Goal: Task Accomplishment & Management: Manage account settings

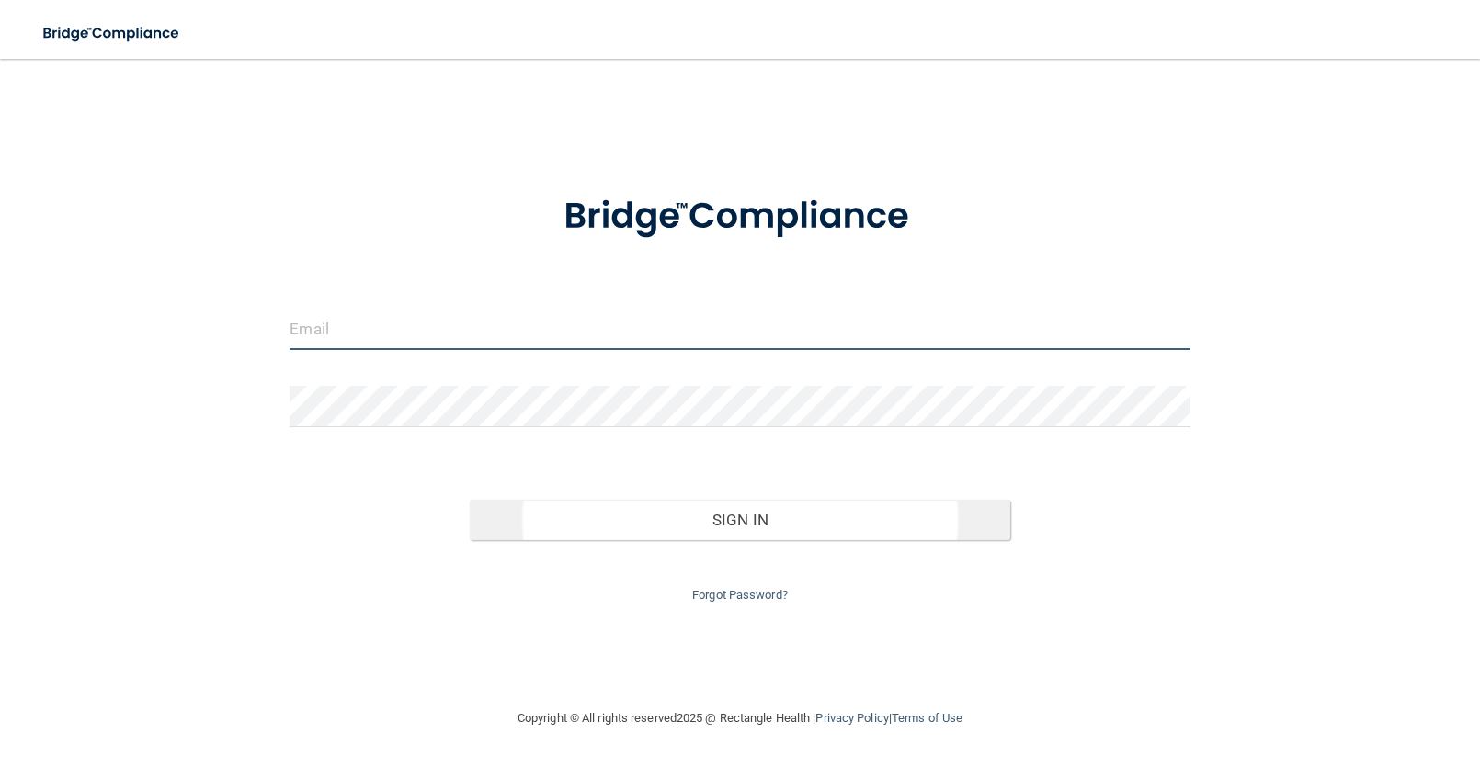
type input "[EMAIL_ADDRESS][DOMAIN_NAME]"
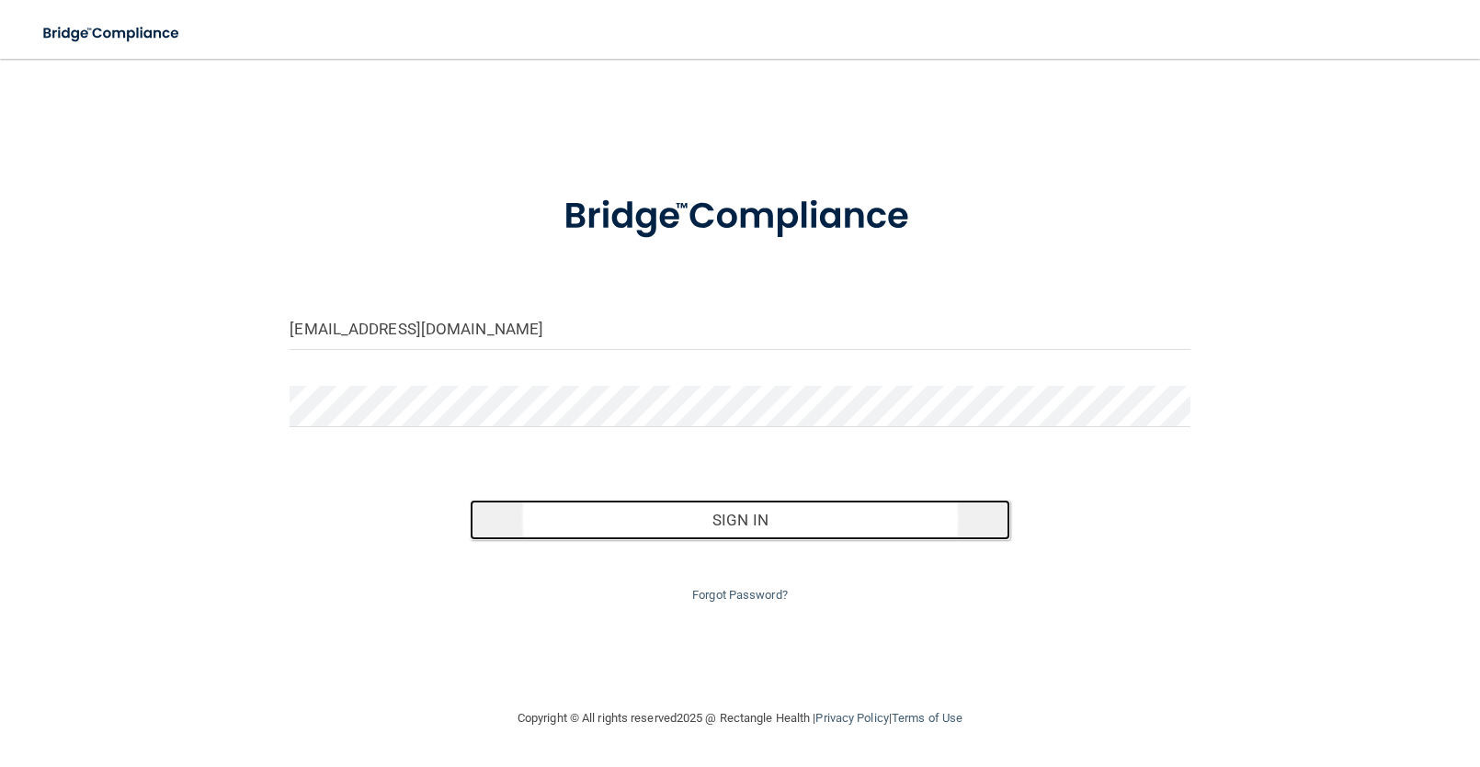
click at [766, 529] on button "Sign In" at bounding box center [740, 520] width 540 height 40
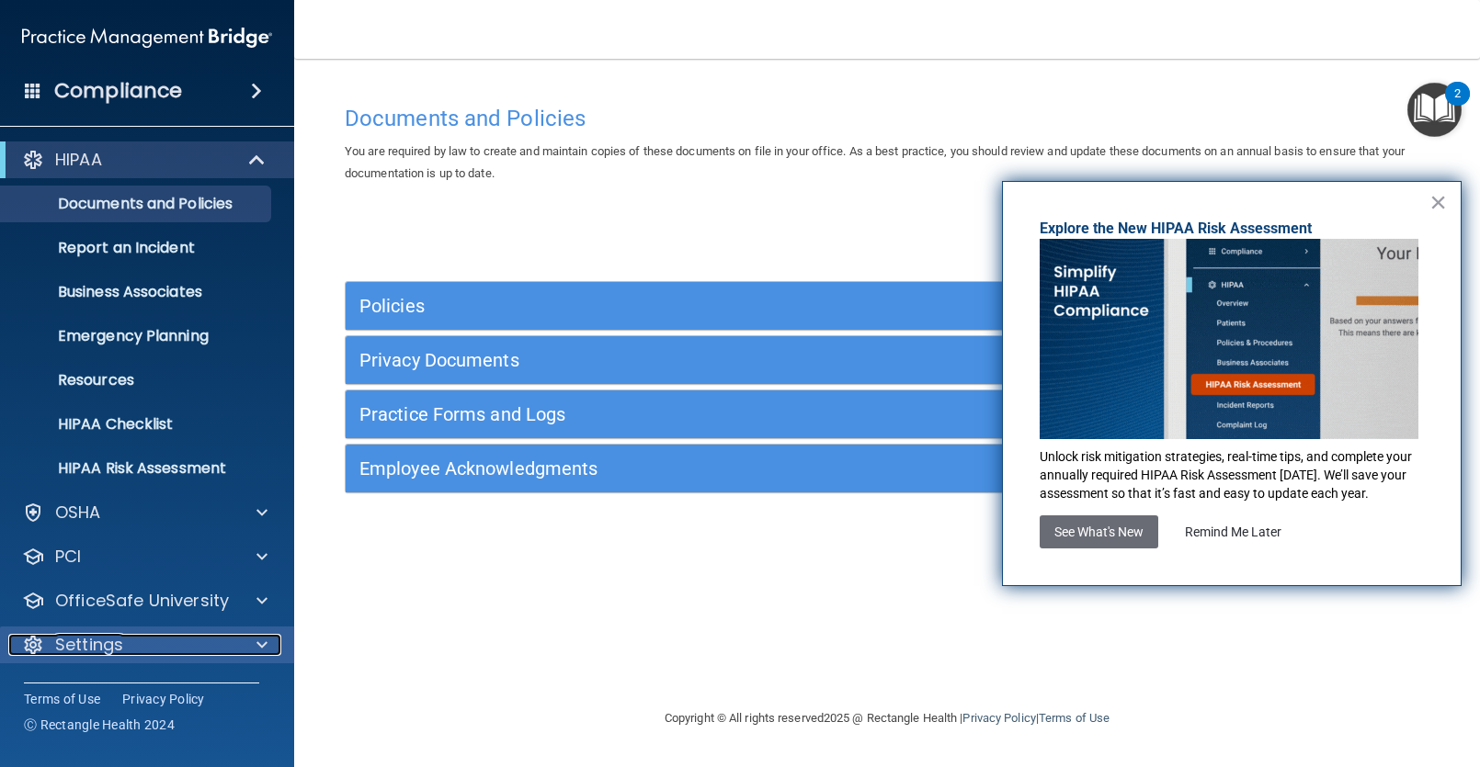
click at [65, 647] on p "Settings" at bounding box center [89, 645] width 68 height 22
click at [1446, 202] on button "×" at bounding box center [1437, 201] width 17 height 29
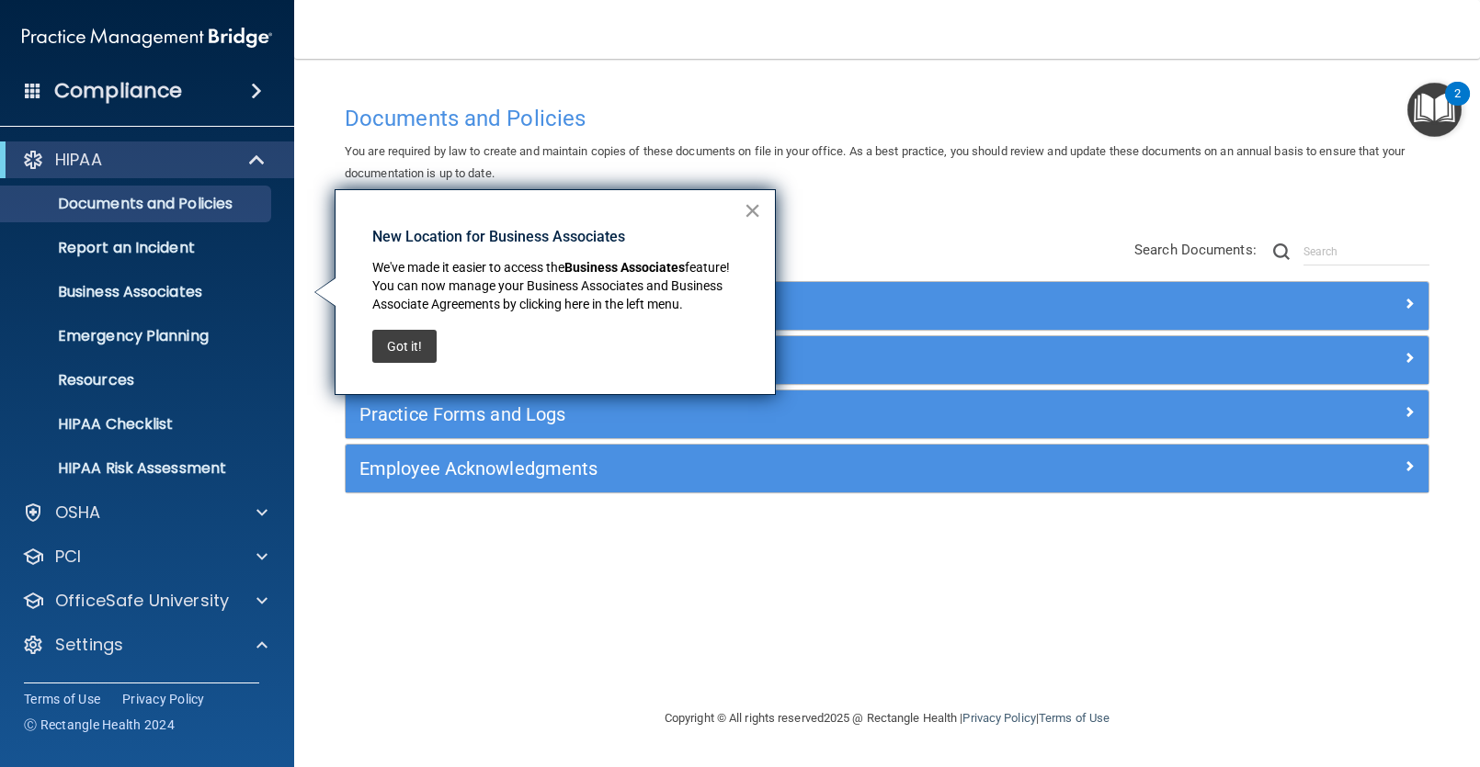
click at [743, 210] on button "×" at bounding box center [751, 210] width 17 height 29
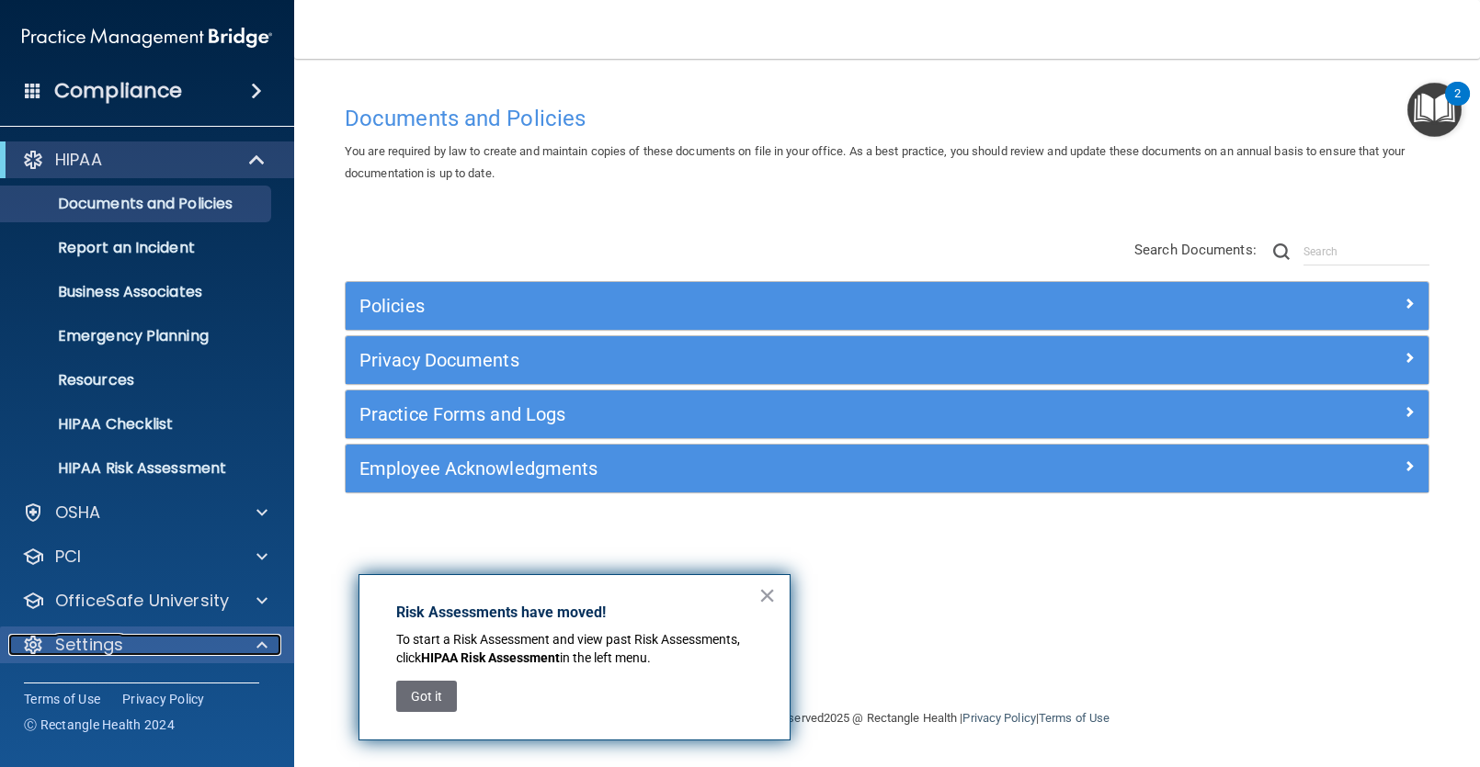
click at [104, 650] on p "Settings" at bounding box center [89, 645] width 68 height 22
click at [123, 645] on div "Settings" at bounding box center [122, 645] width 228 height 22
click at [776, 590] on div "× Risk Assessments have moved! To start a Risk Assessment and view past Risk As…" at bounding box center [574, 657] width 432 height 166
click at [774, 595] on button "×" at bounding box center [766, 595] width 17 height 29
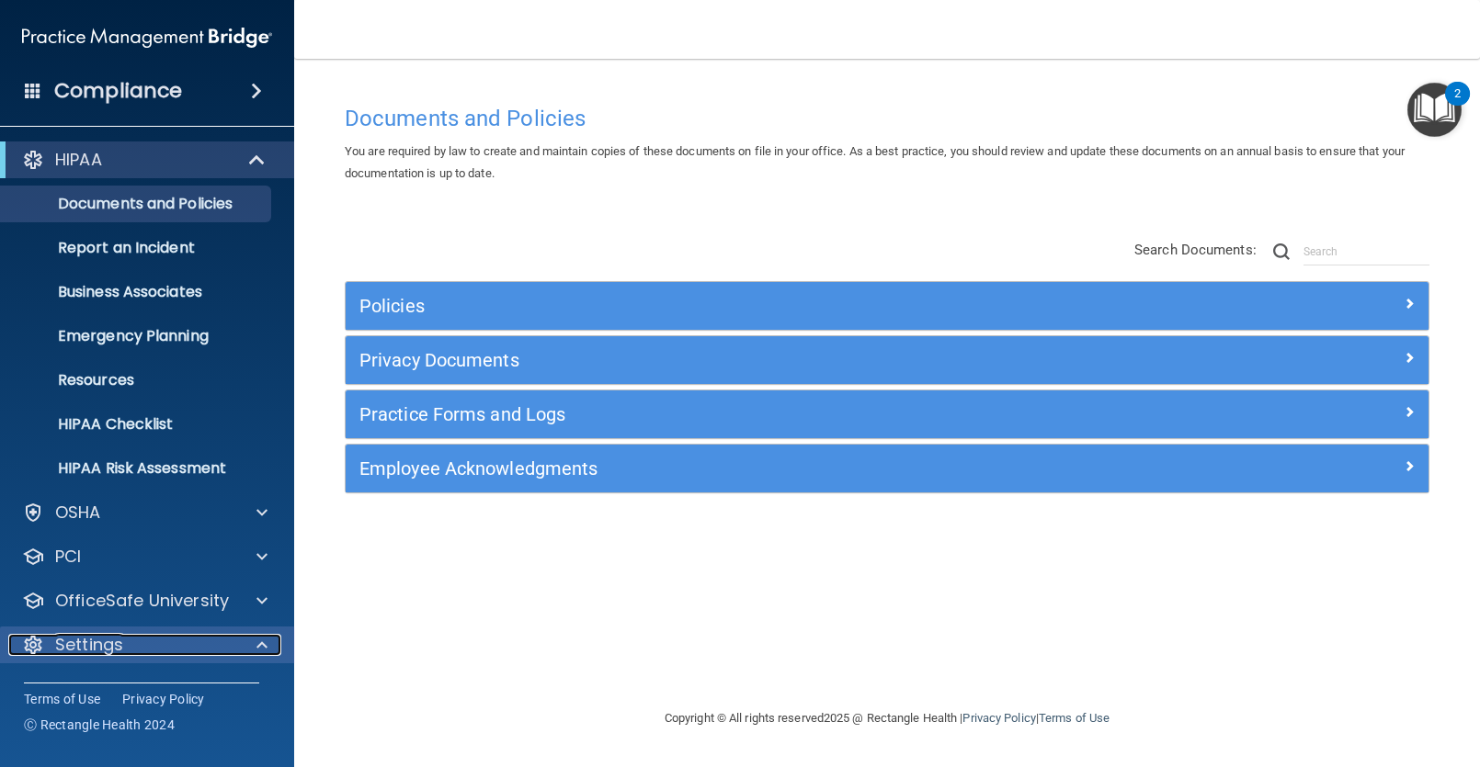
click at [269, 650] on div at bounding box center [259, 645] width 46 height 22
click at [114, 656] on div "Settings" at bounding box center [147, 645] width 295 height 37
click at [32, 92] on span at bounding box center [33, 90] width 17 height 17
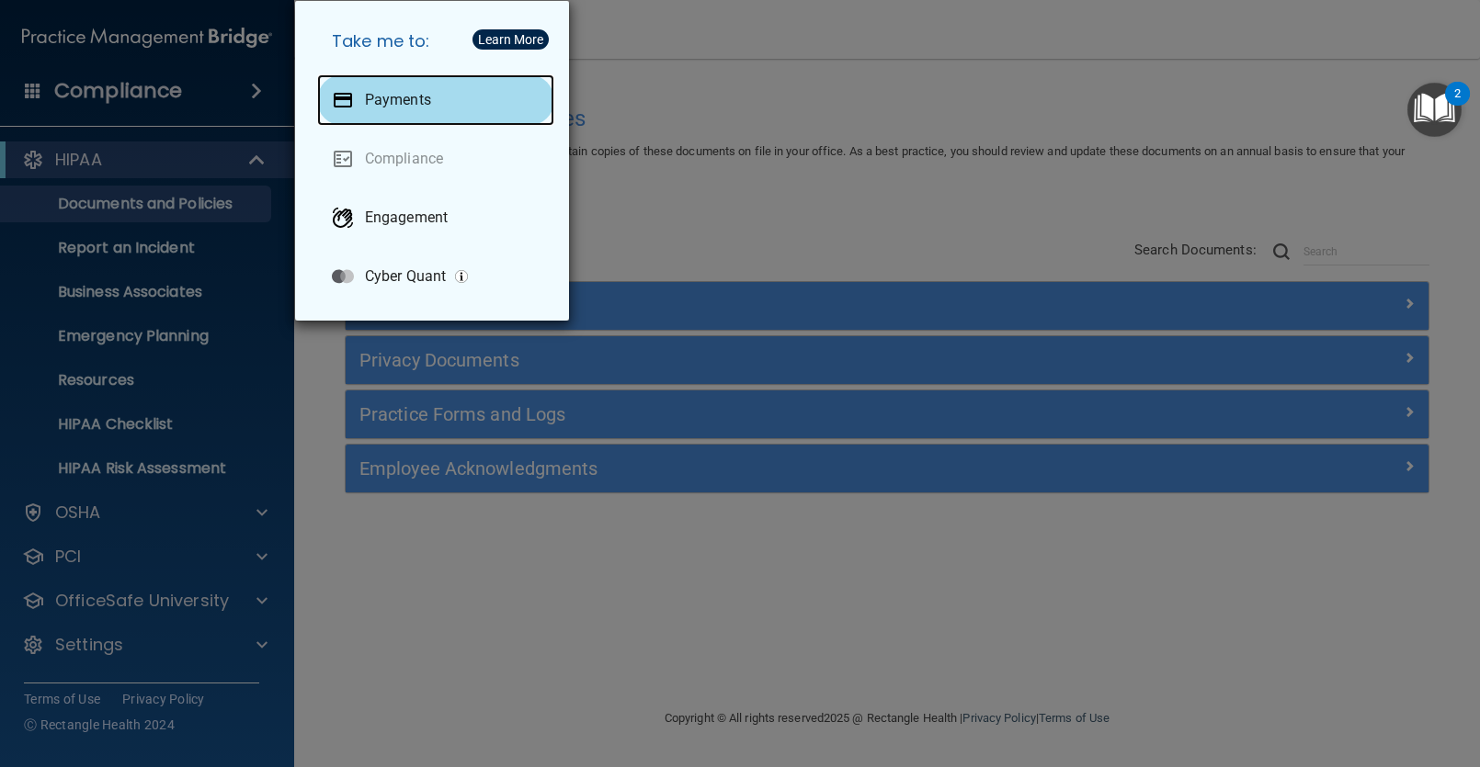
click at [414, 100] on p "Payments" at bounding box center [398, 100] width 66 height 18
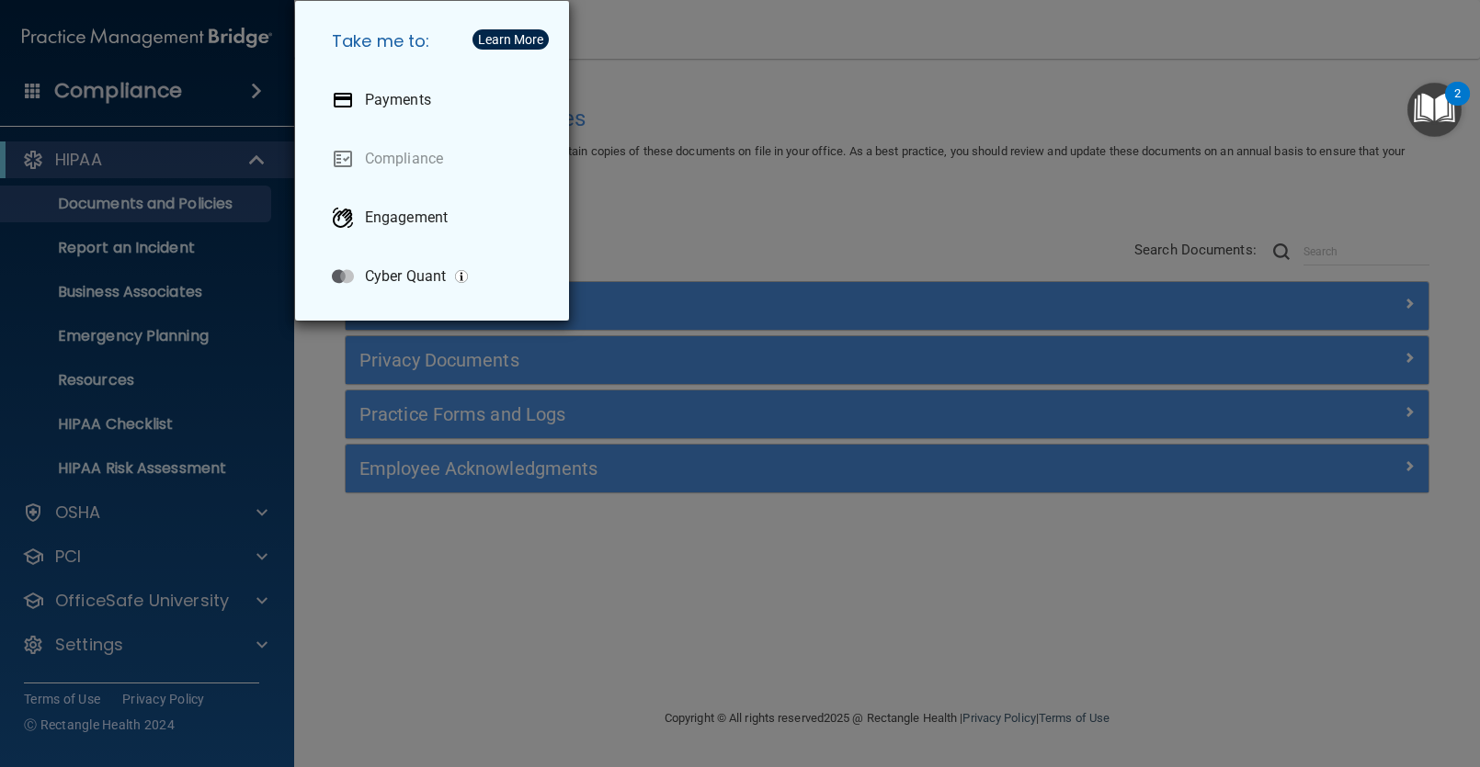
click at [658, 257] on div "Take me to: Payments Compliance Engagement Cyber Quant" at bounding box center [740, 383] width 1480 height 767
